Goal: Task Accomplishment & Management: Use online tool/utility

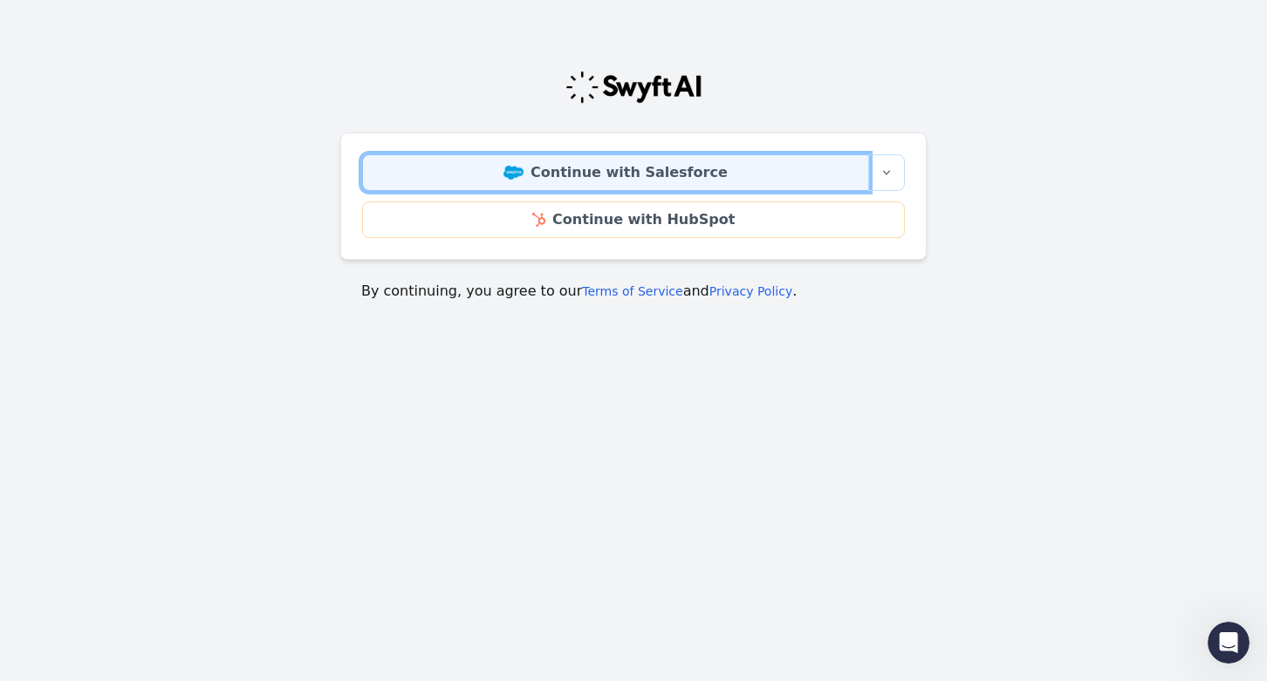
click at [637, 177] on link "Continue with Salesforce" at bounding box center [615, 172] width 507 height 37
click at [814, 160] on link "Continue with Salesforce" at bounding box center [615, 172] width 507 height 37
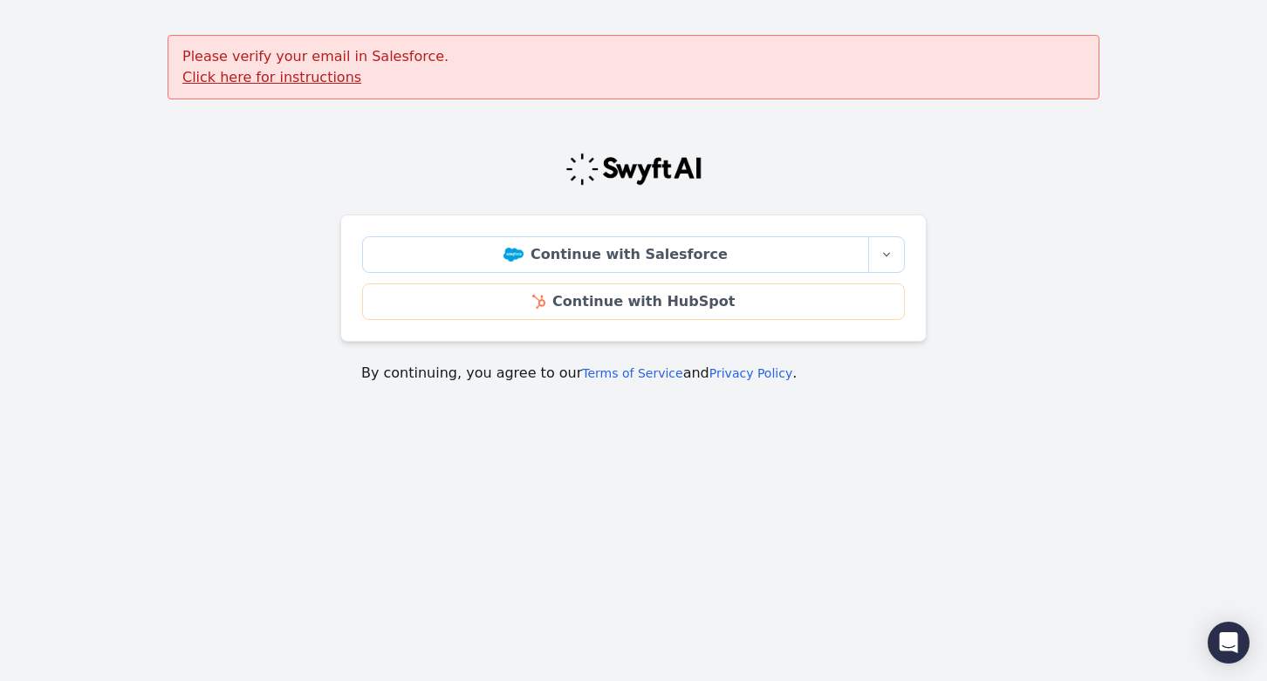
click at [296, 79] on u "Click here for instructions" at bounding box center [271, 77] width 179 height 17
